Goal: Information Seeking & Learning: Learn about a topic

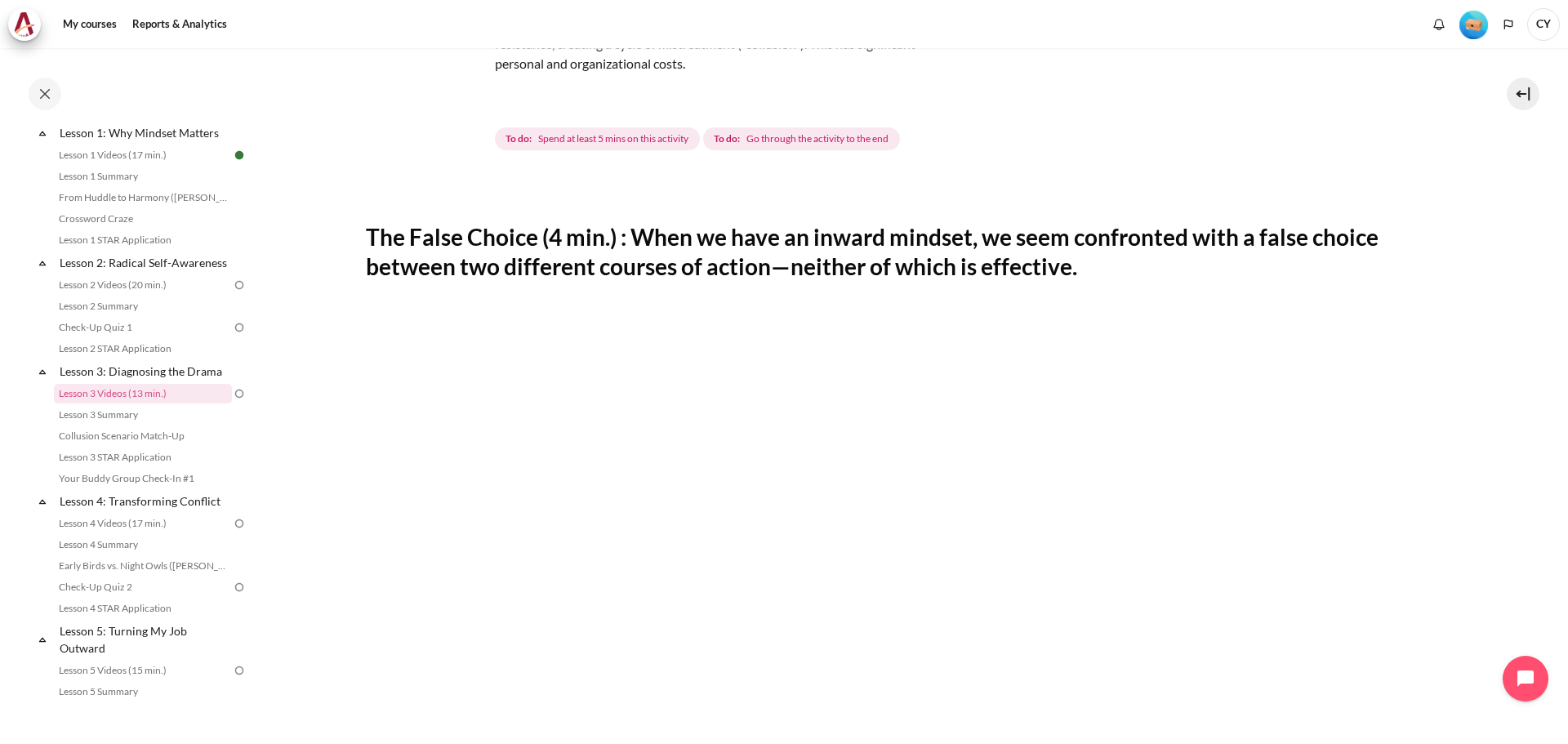
scroll to position [163, 0]
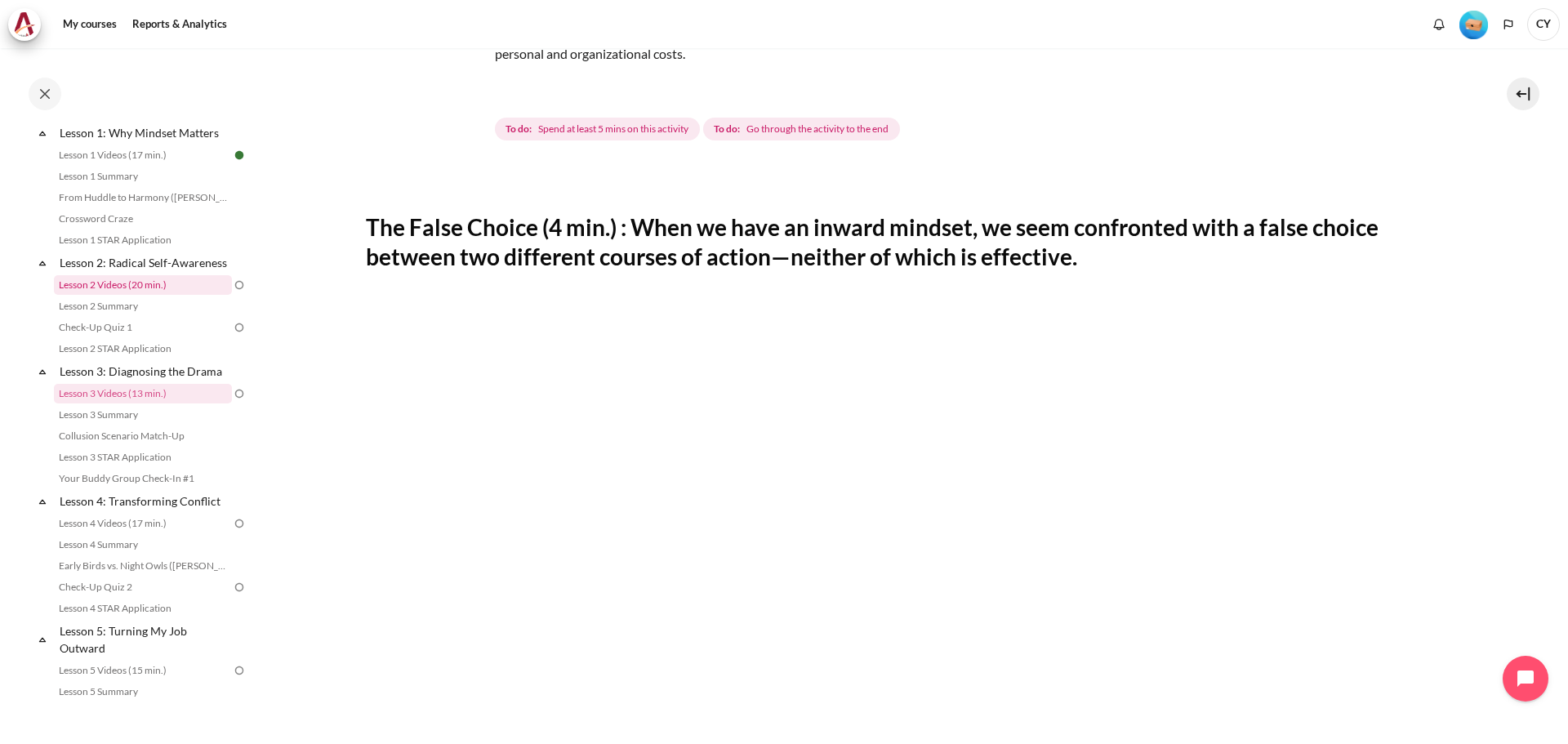
click at [156, 295] on link "Lesson 2 Videos (20 min.)" at bounding box center [142, 285] width 178 height 19
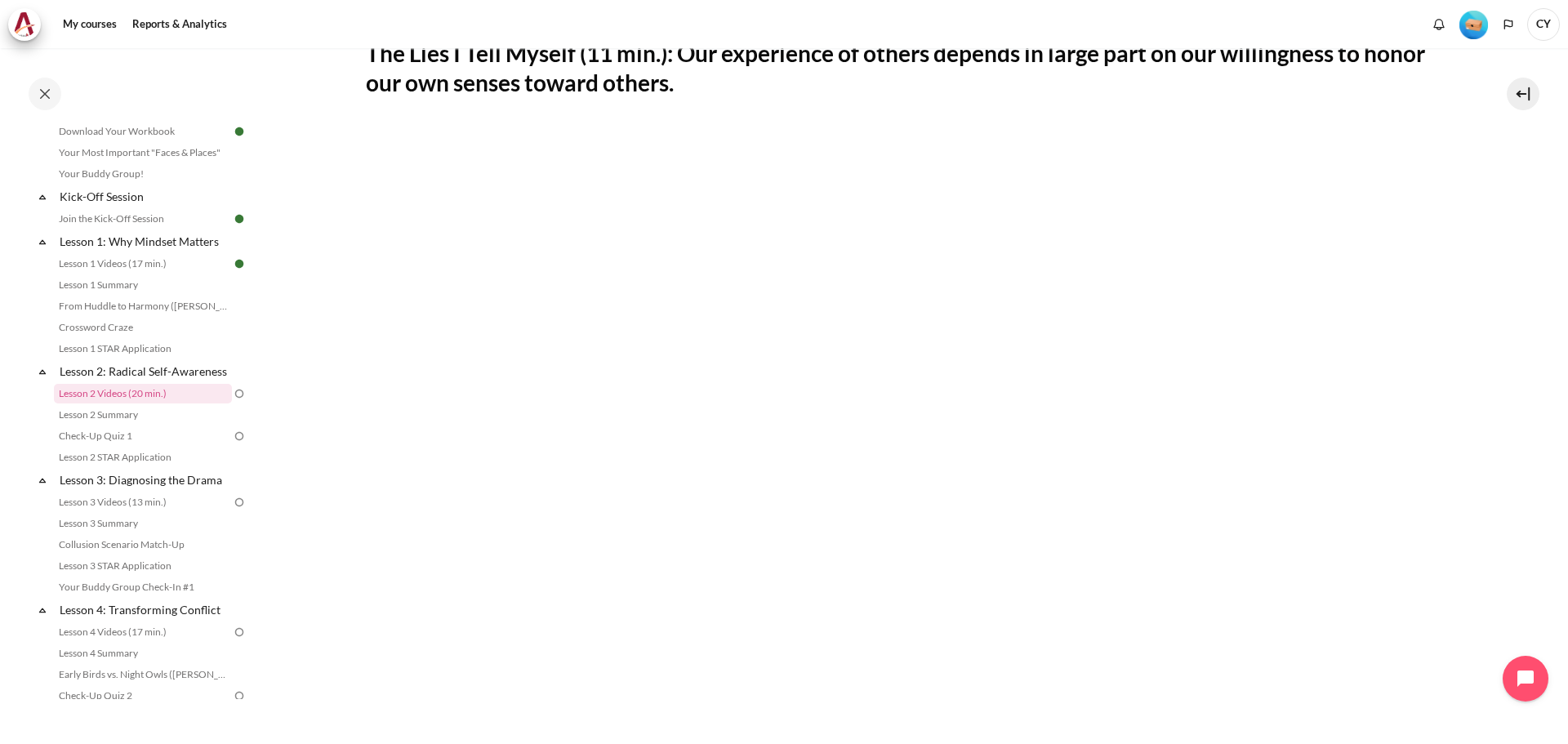
scroll to position [327, 0]
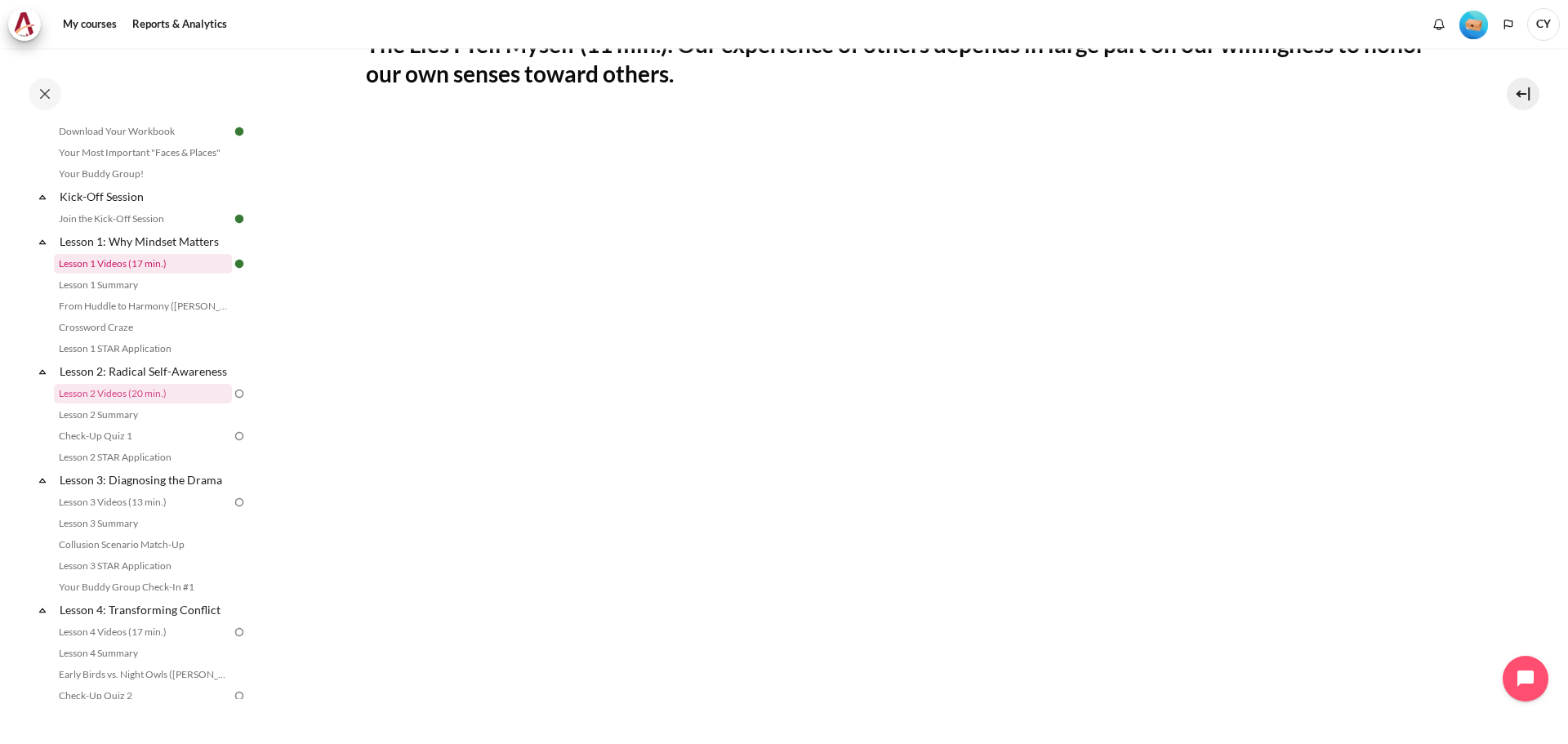
click at [126, 260] on link "Lesson 1 Videos (17 min.)" at bounding box center [142, 263] width 178 height 19
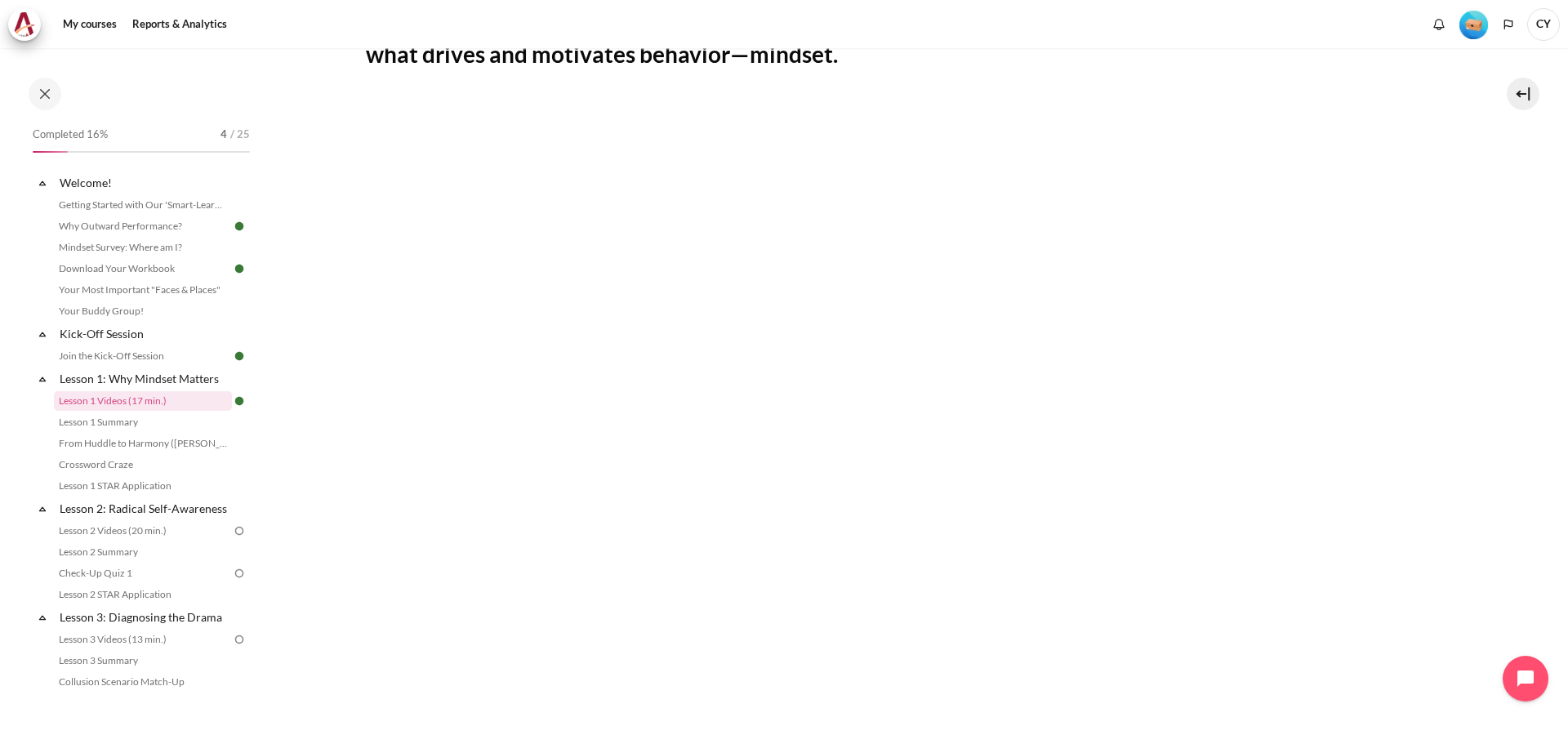
click at [303, 515] on section "My courses OPO TW B2 Lesson 1: Why Mindset Matters Lesson 1 Videos (17 min.) Le…" at bounding box center [908, 486] width 1294 height 1594
click at [998, 68] on h2 "Real Change (6 min) : Efforts to change behavior are always limited by our abil…" at bounding box center [909, 39] width 1086 height 59
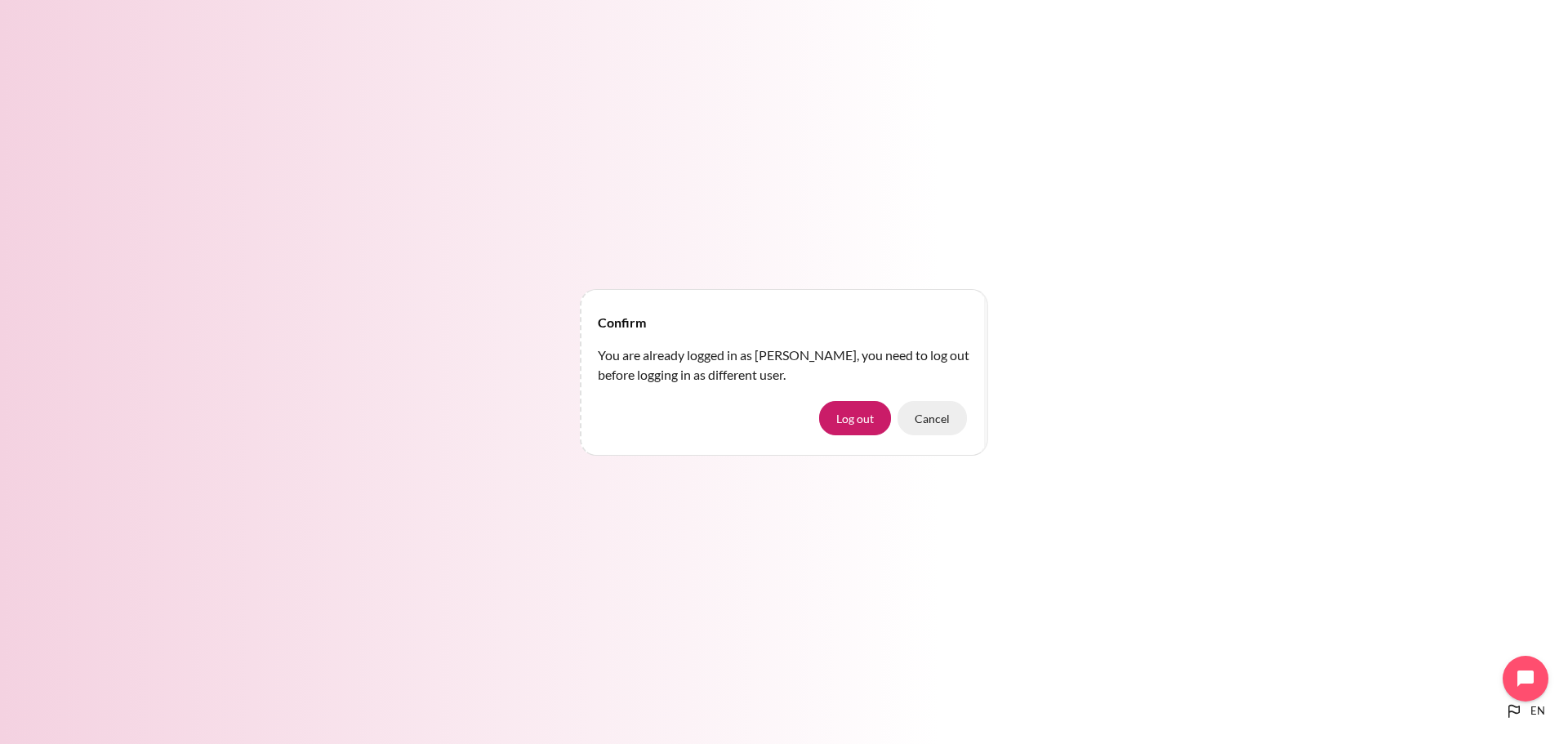
click at [931, 412] on button "Cancel" at bounding box center [932, 418] width 69 height 35
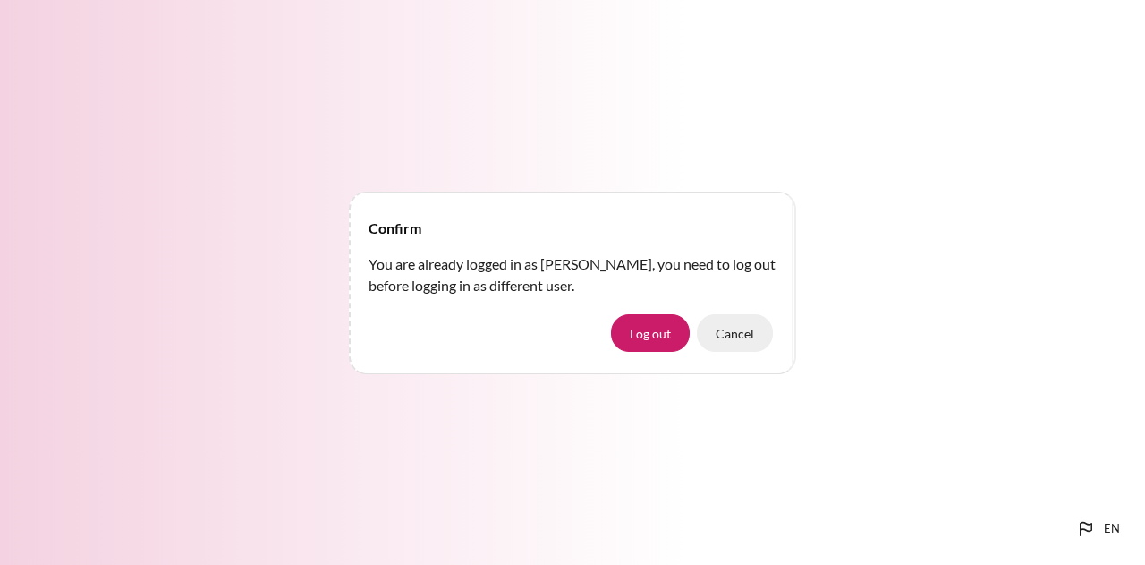
click at [729, 327] on button "Cancel" at bounding box center [735, 333] width 76 height 38
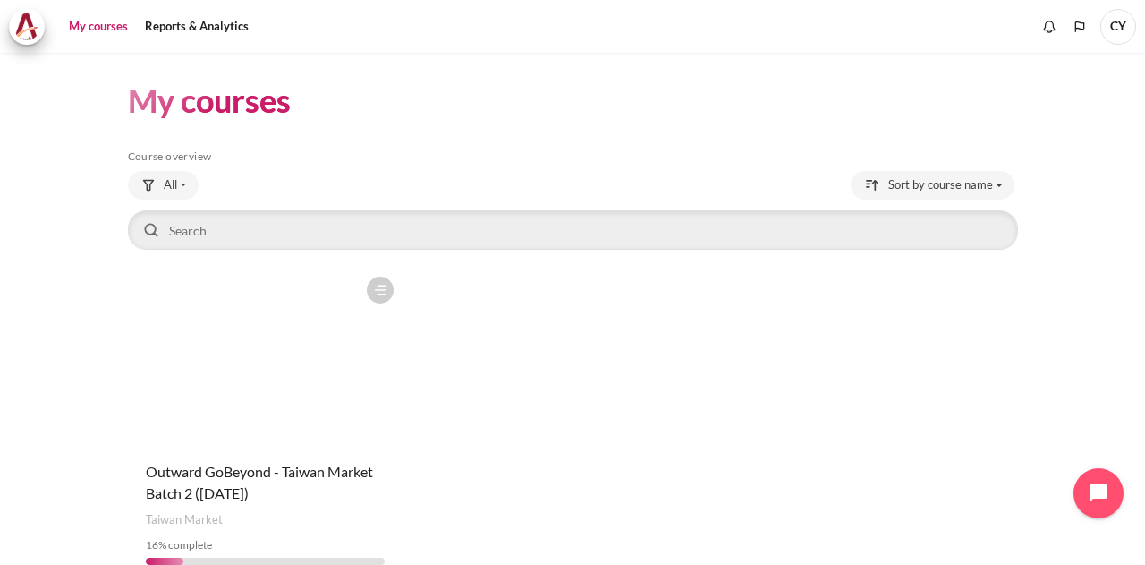
click at [340, 412] on figure "Content" at bounding box center [266, 357] width 276 height 179
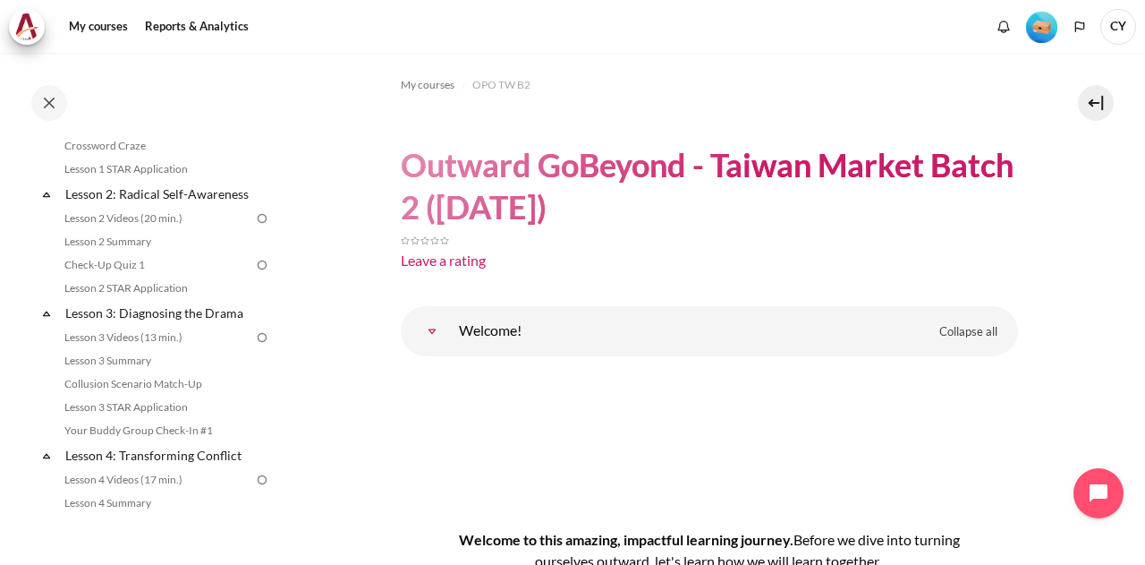
scroll to position [371, 0]
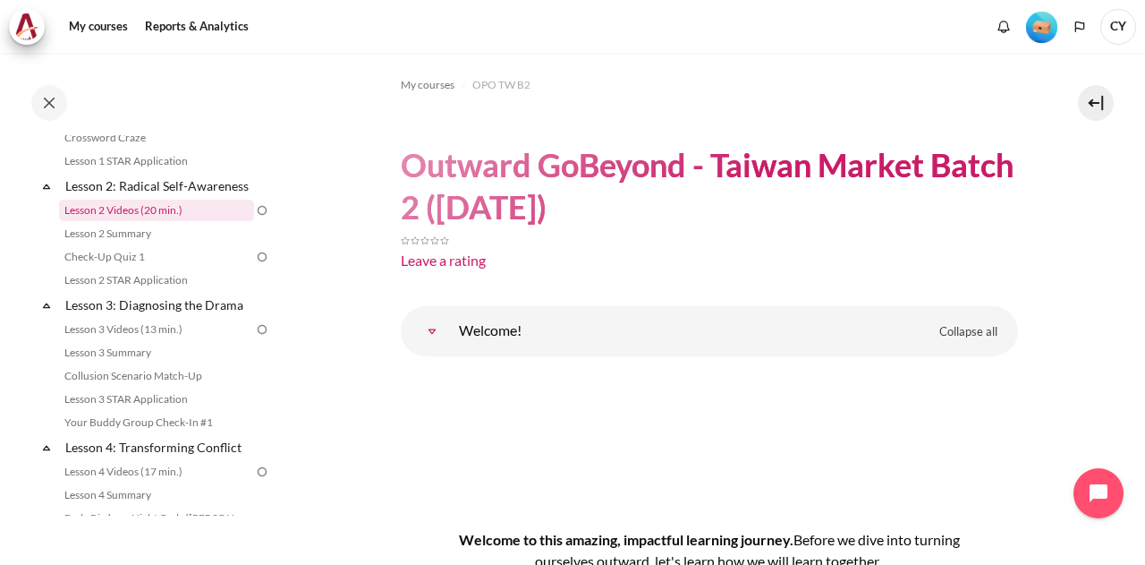
click at [161, 221] on link "Lesson 2 Videos (20 min.)" at bounding box center [156, 210] width 195 height 21
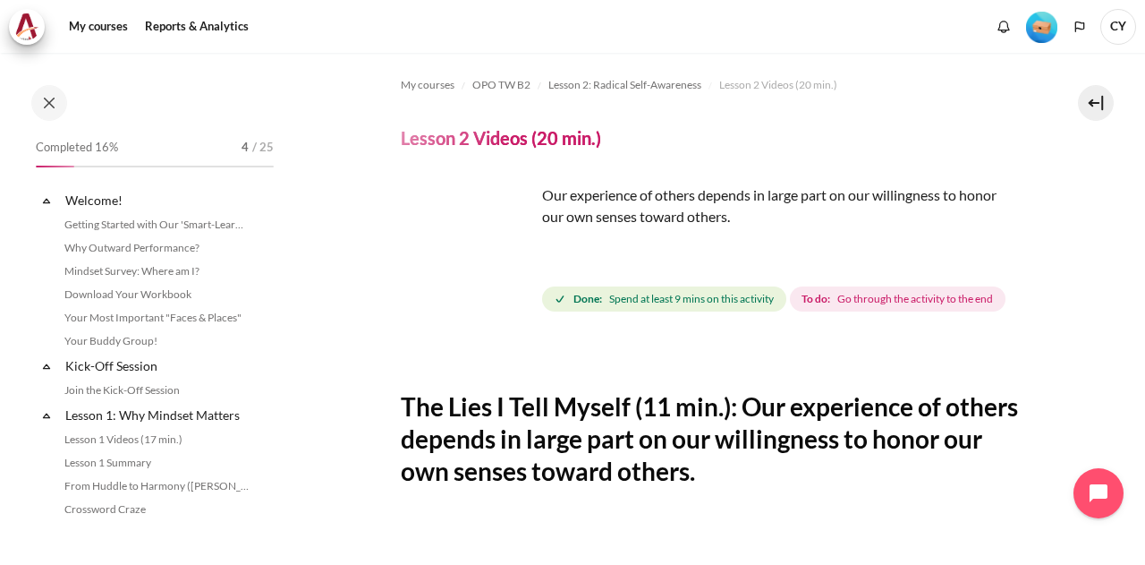
scroll to position [275, 0]
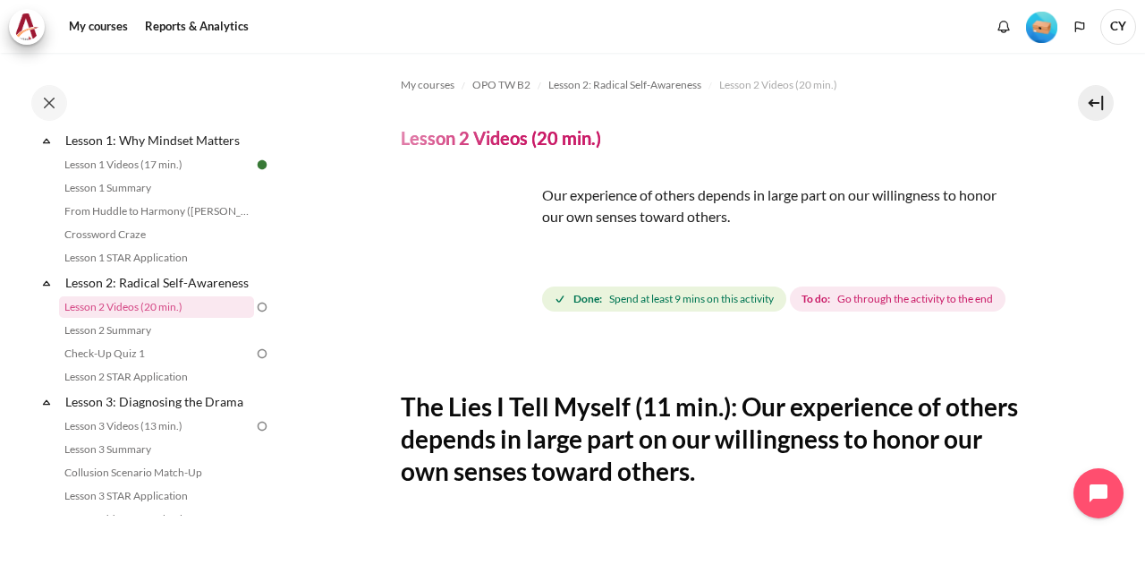
drag, startPoint x: 1142, startPoint y: 237, endPoint x: 997, endPoint y: 375, distance: 200.0
click at [997, 363] on div "Content" at bounding box center [709, 352] width 617 height 21
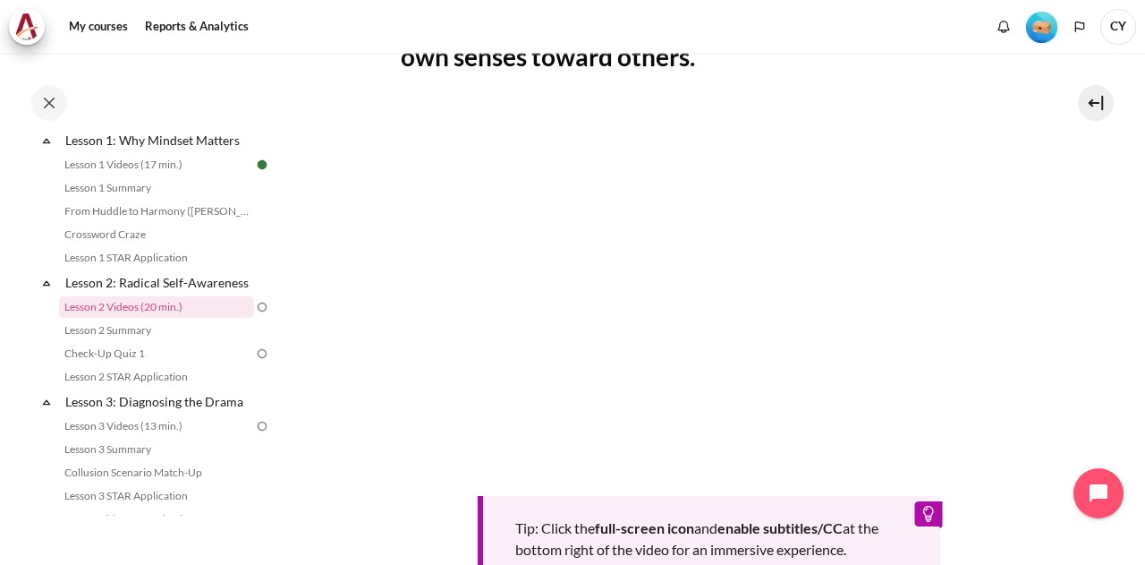
scroll to position [0, 0]
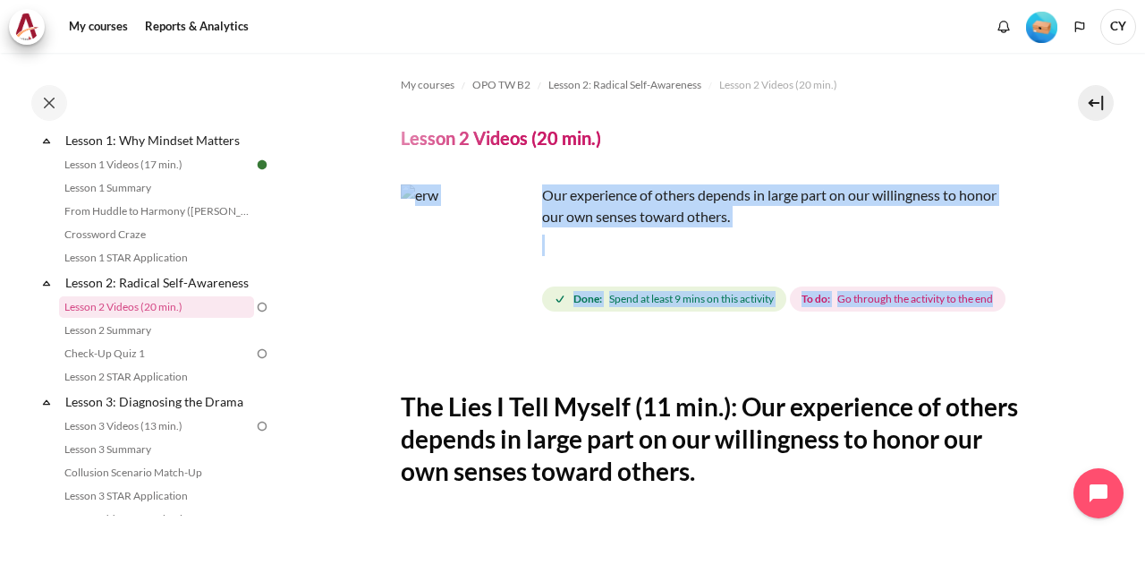
drag, startPoint x: 1135, startPoint y: 250, endPoint x: 1134, endPoint y: 314, distance: 64.4
click at [1134, 314] on div "My courses OPO TW B2 Lesson 2: Radical Self-Awareness Lesson 2 Videos (20 min.)…" at bounding box center [572, 309] width 1145 height 512
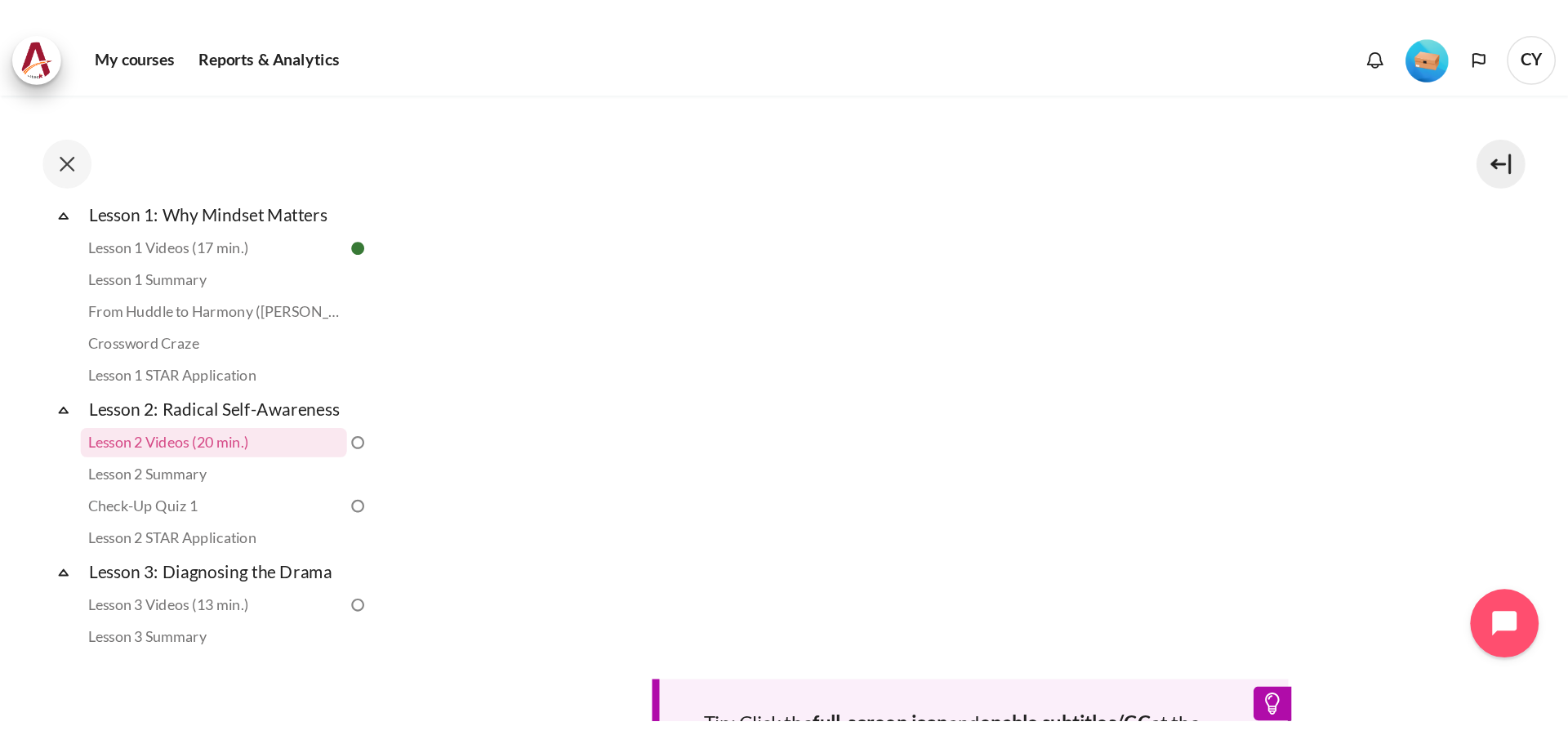
scroll to position [394, 0]
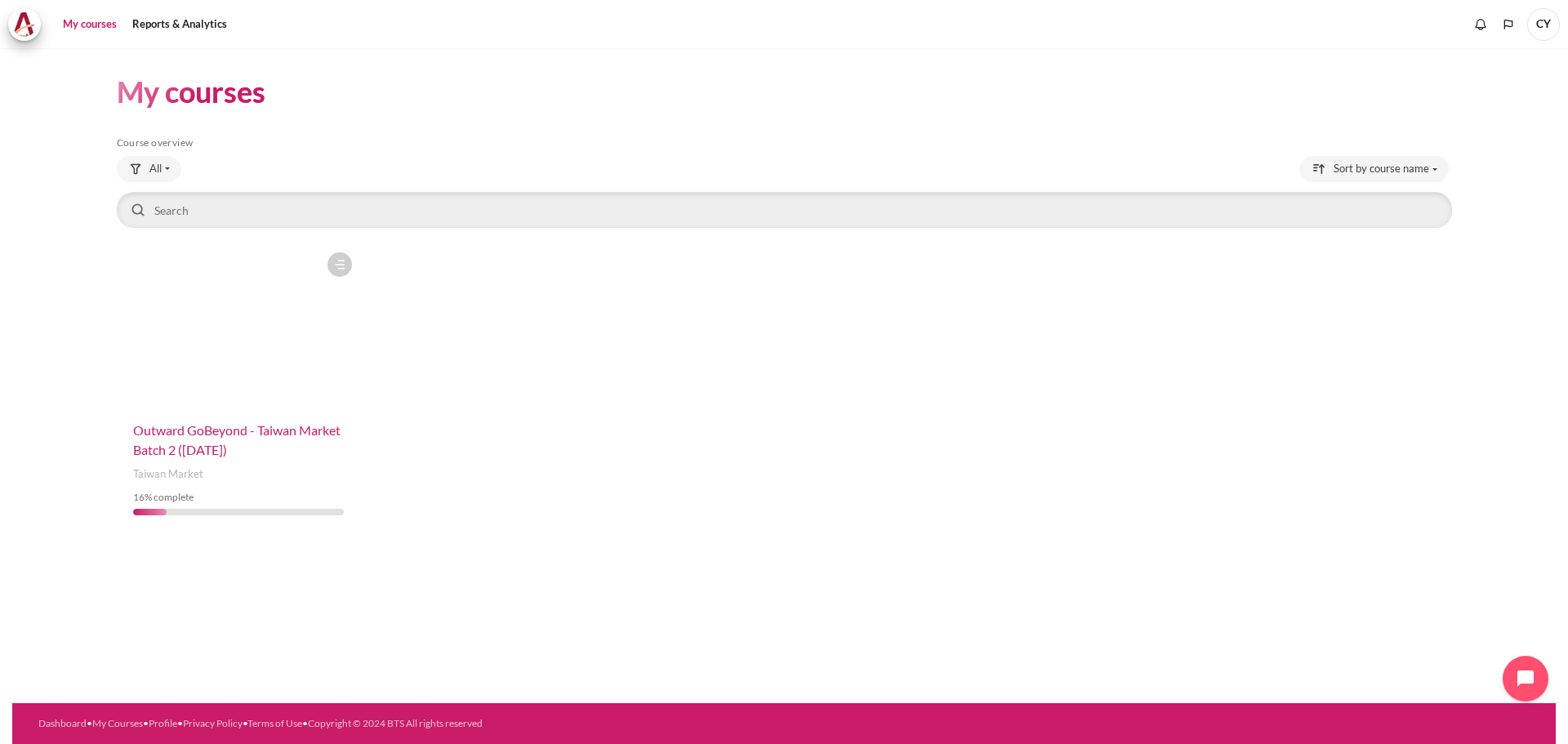
click at [186, 451] on span "Outward GoBeyond - Taiwan Market Batch 2 ([DATE])" at bounding box center [236, 440] width 207 height 35
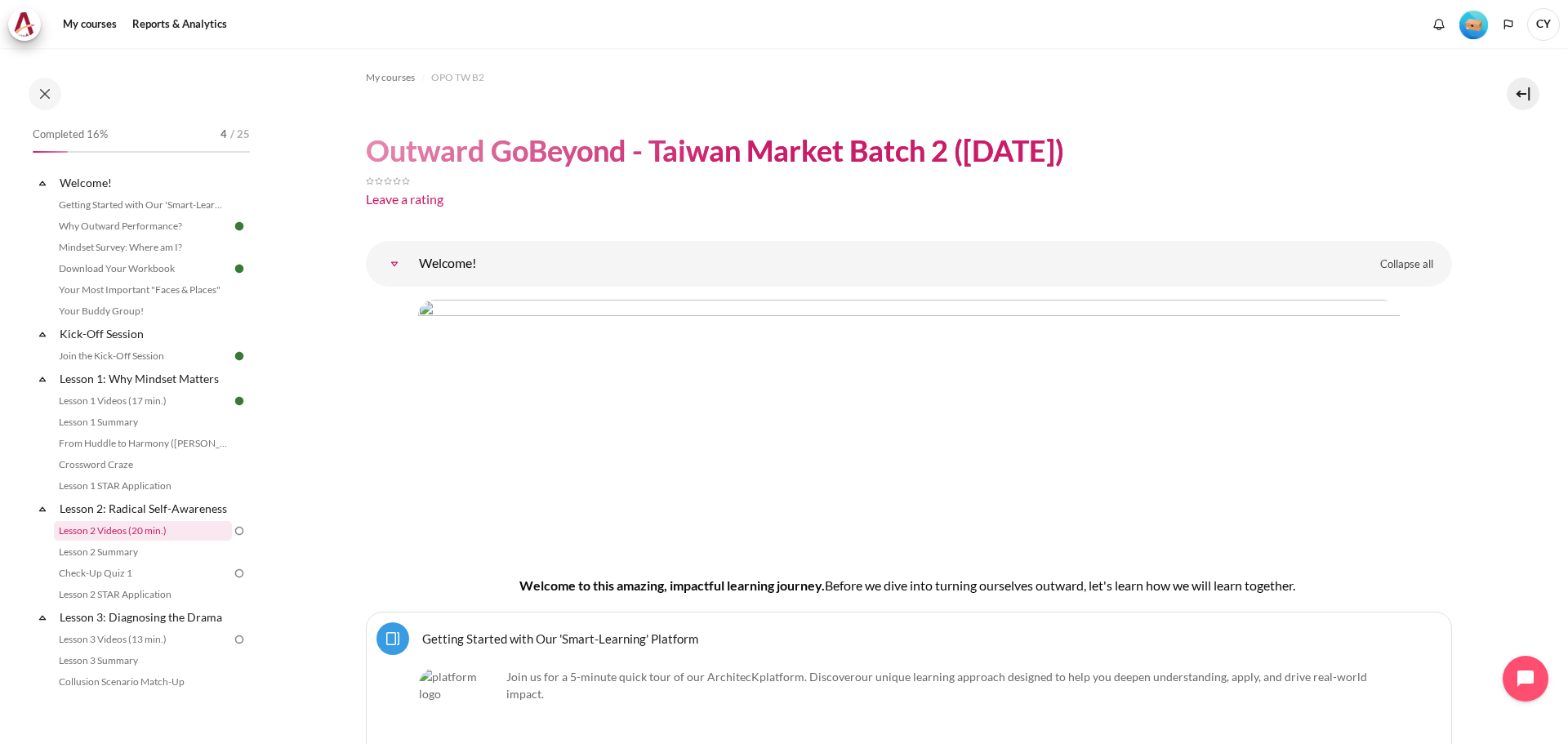
click at [143, 540] on link "Lesson 2 Videos (20 min.)" at bounding box center [142, 530] width 178 height 19
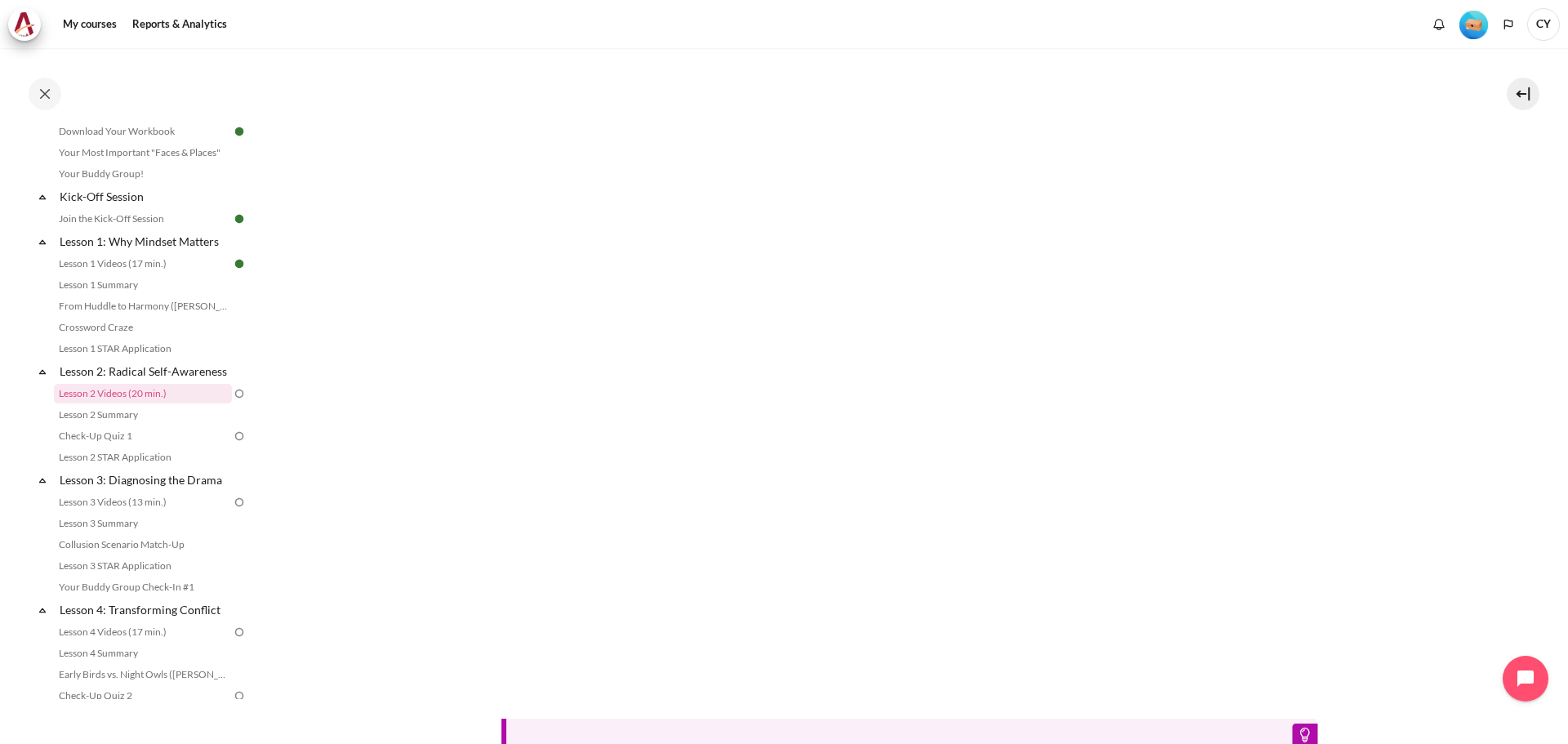
scroll to position [174, 0]
